Goal: Navigation & Orientation: Understand site structure

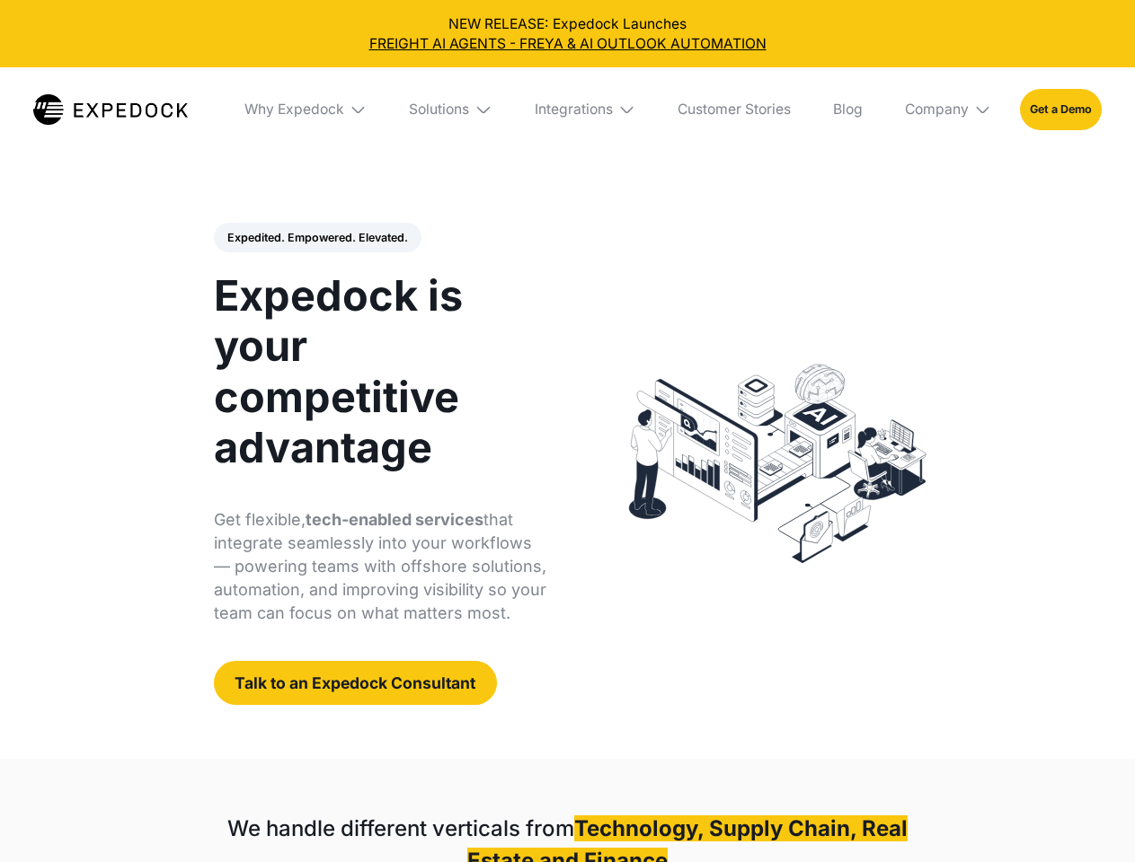
select select
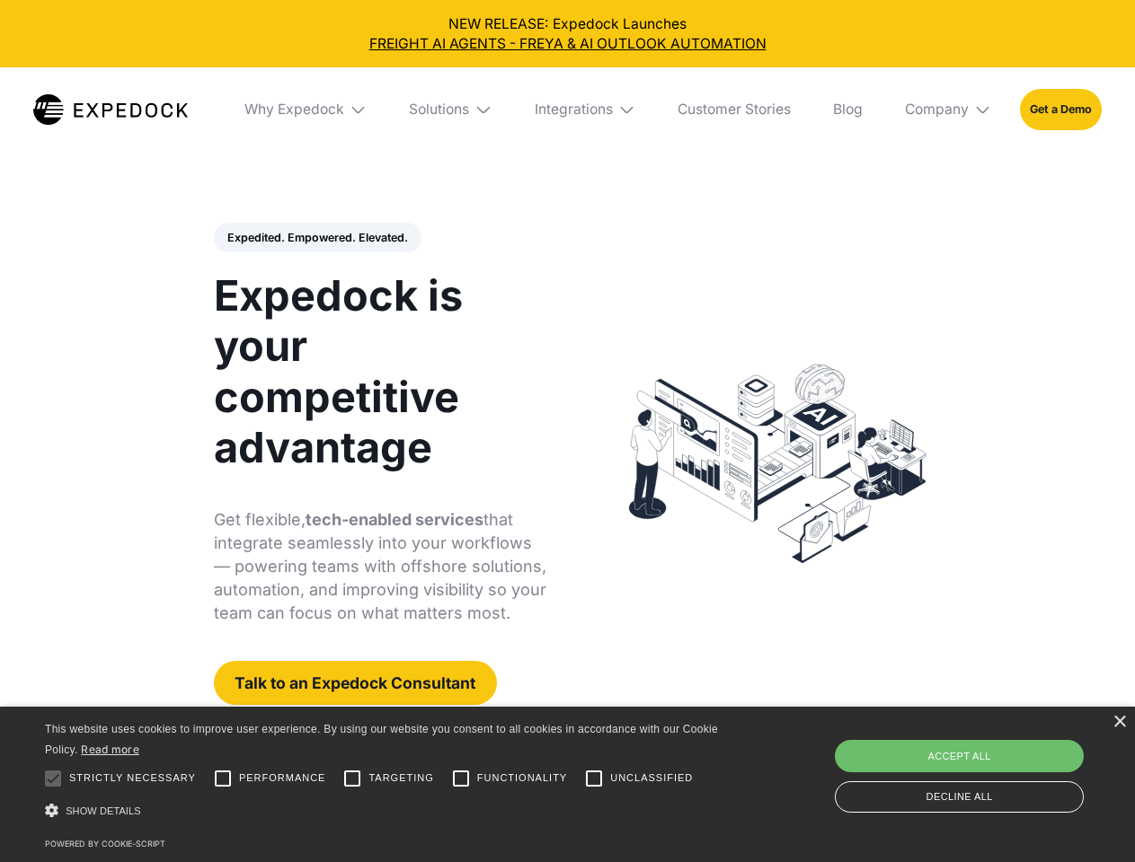
click at [567, 110] on div "Integrations" at bounding box center [574, 110] width 78 height 18
click at [306, 110] on div "Why Expedock" at bounding box center [279, 110] width 100 height 18
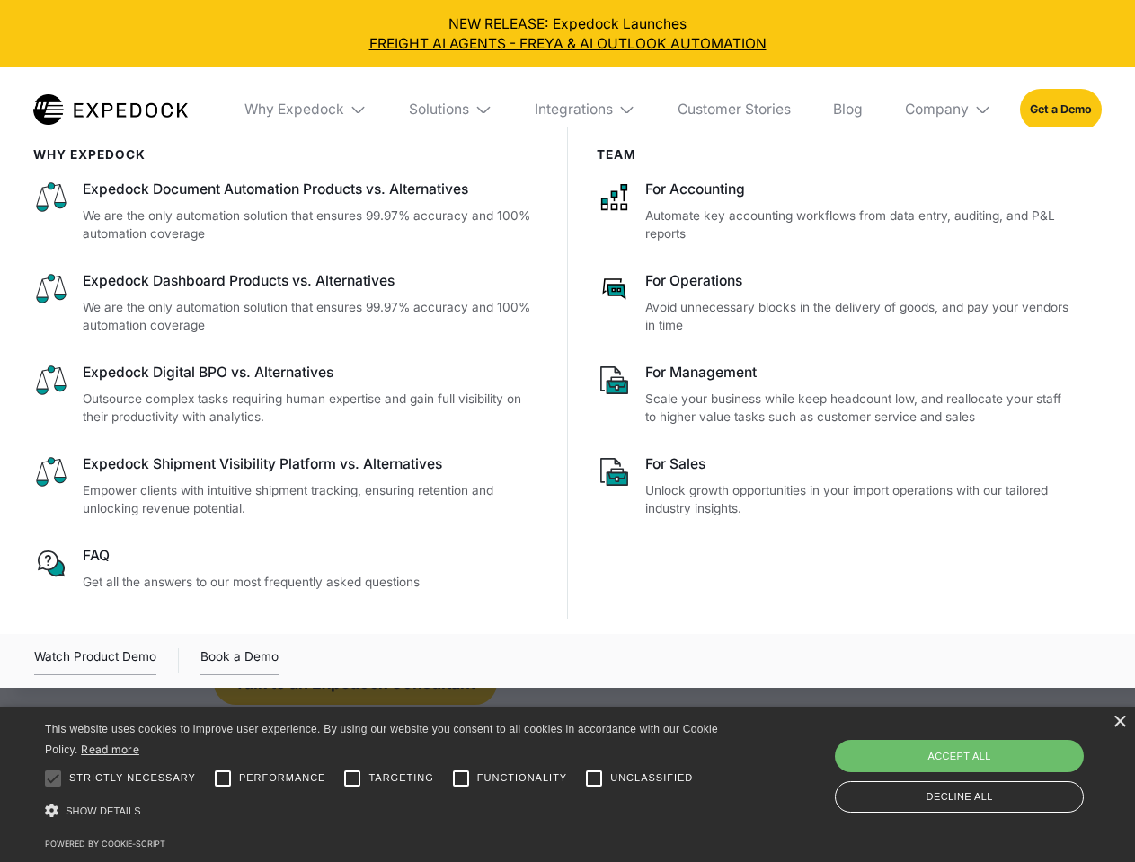
click at [452, 110] on div "Solutions" at bounding box center [439, 110] width 60 height 18
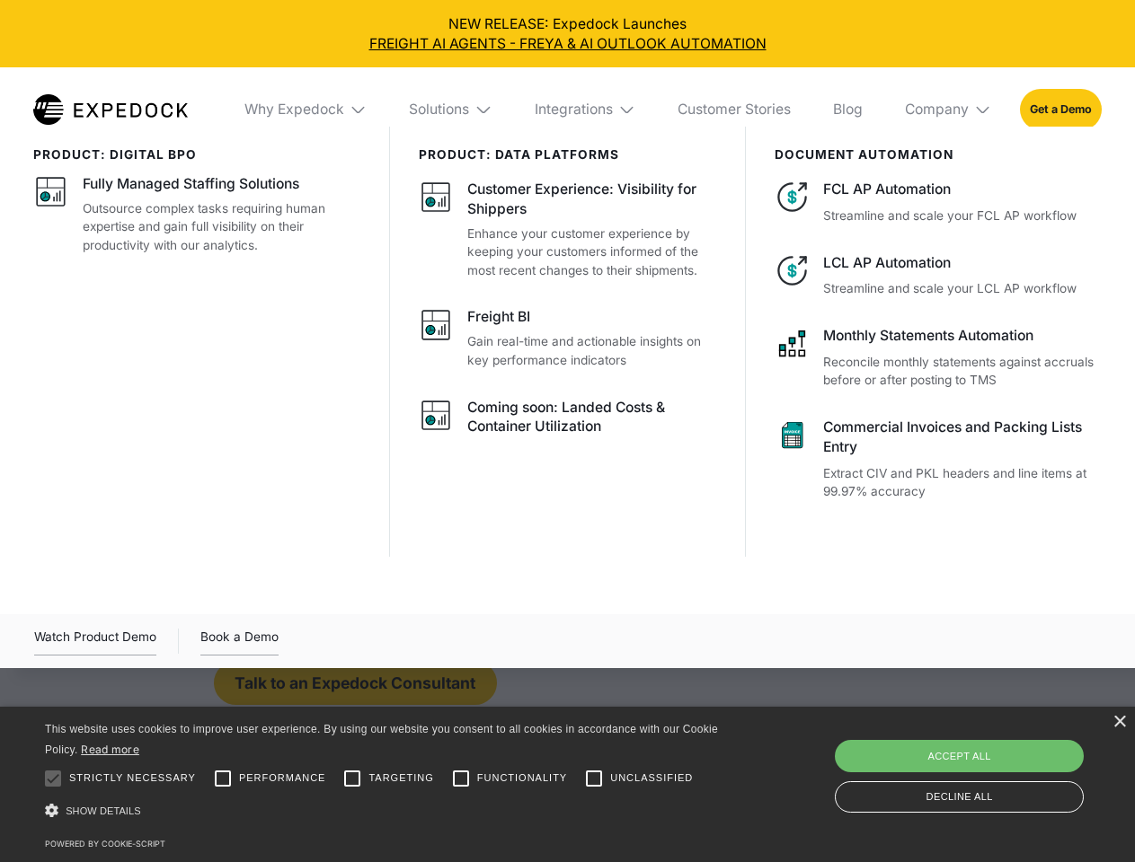
click at [586, 110] on div "Integrations" at bounding box center [574, 110] width 78 height 18
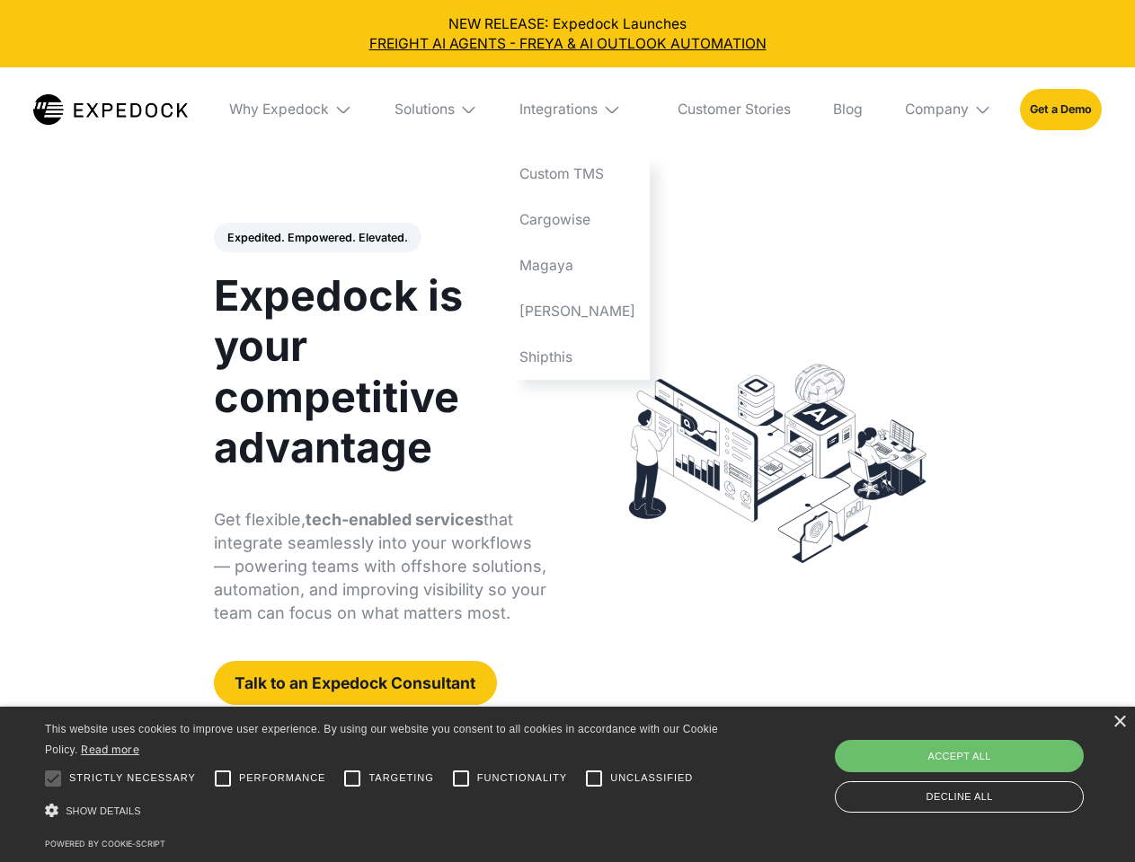
click at [949, 110] on div "Company" at bounding box center [937, 110] width 64 height 18
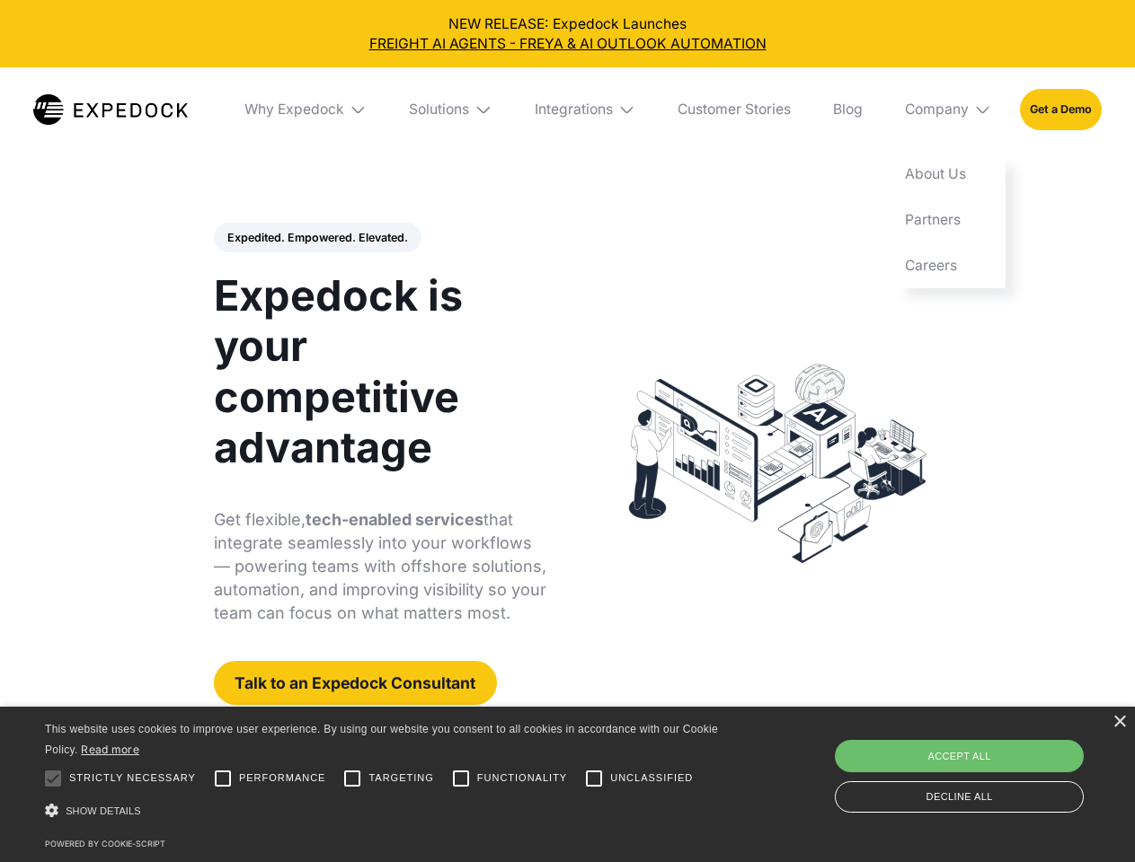
click at [316, 238] on div "Expedited. Empowered. Elevated. Automate Freight Document Extraction at 99.97% …" at bounding box center [380, 464] width 333 height 483
click at [53, 779] on div at bounding box center [53, 779] width 36 height 36
click at [223, 779] on input "Performance" at bounding box center [223, 779] width 36 height 36
checkbox input "true"
click at [352, 779] on input "Targeting" at bounding box center [352, 779] width 36 height 36
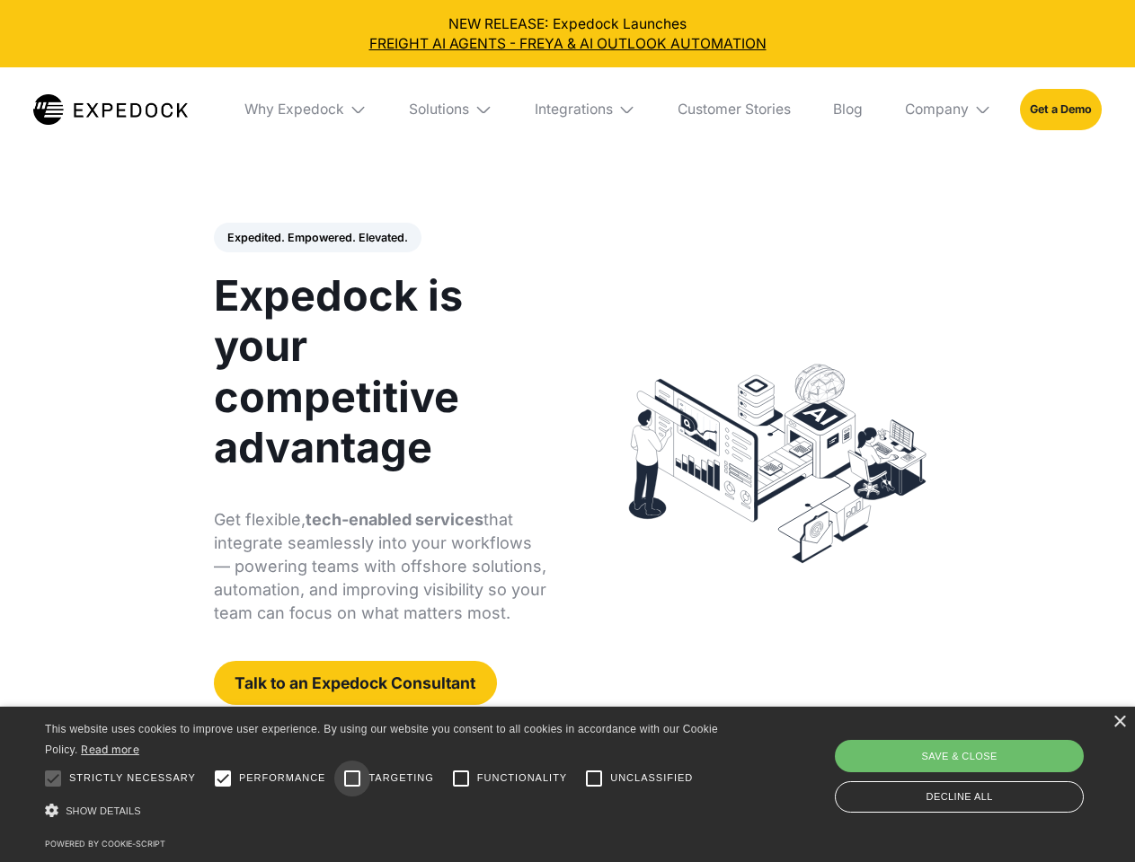
checkbox input "true"
click at [461, 779] on input "Functionality" at bounding box center [461, 779] width 36 height 36
checkbox input "true"
